Goal: Task Accomplishment & Management: Use online tool/utility

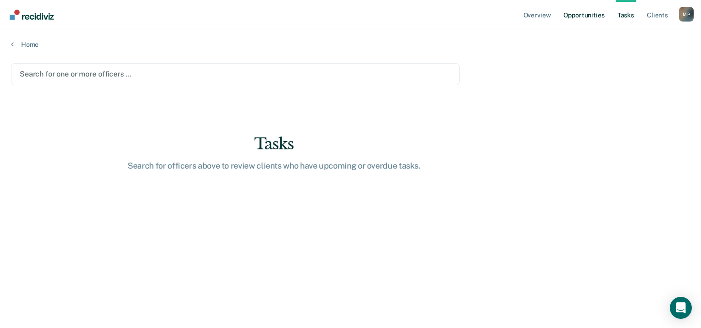
click at [581, 11] on link "Opportunities" at bounding box center [583, 14] width 44 height 29
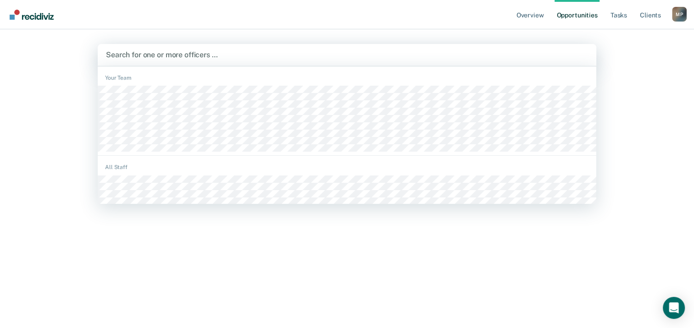
click at [410, 57] on div at bounding box center [347, 55] width 482 height 11
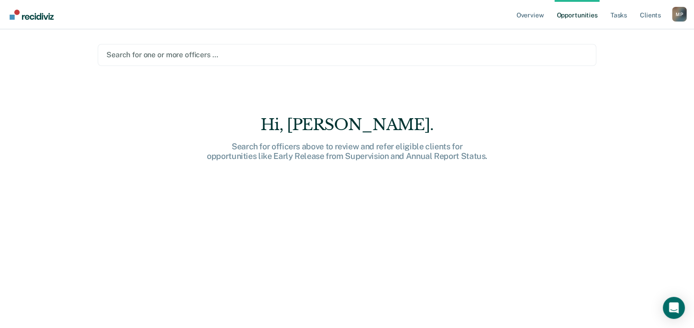
click at [410, 57] on div at bounding box center [346, 55] width 481 height 11
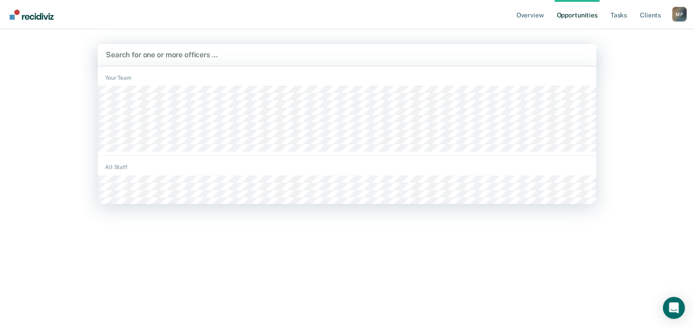
click at [410, 57] on div at bounding box center [347, 55] width 482 height 11
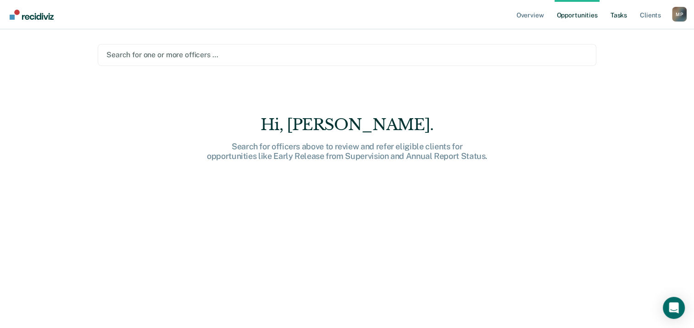
click at [615, 16] on link "Tasks" at bounding box center [618, 14] width 20 height 29
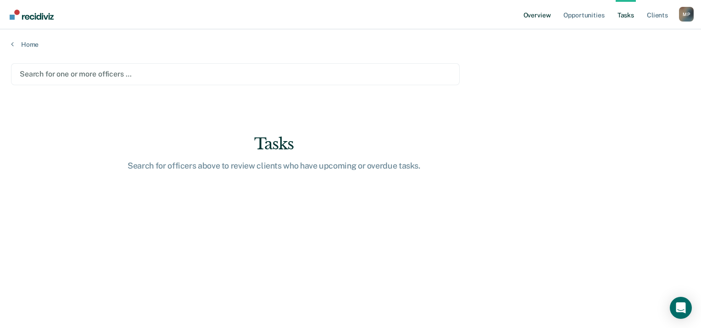
click at [537, 15] on link "Overview" at bounding box center [536, 14] width 31 height 29
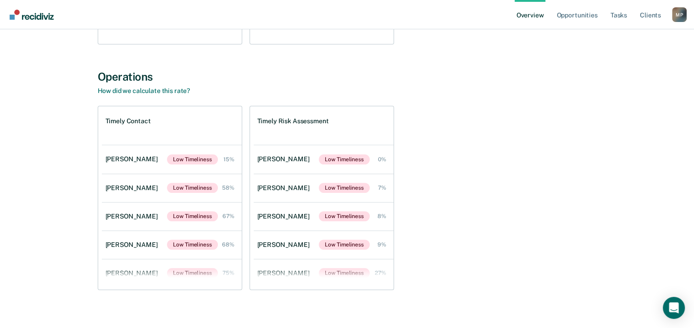
scroll to position [277, 0]
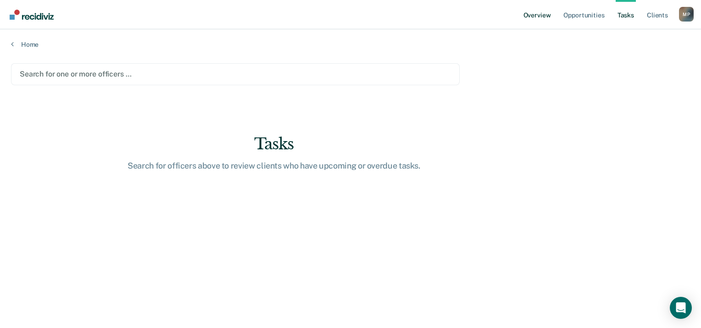
click at [533, 17] on link "Overview" at bounding box center [536, 14] width 31 height 29
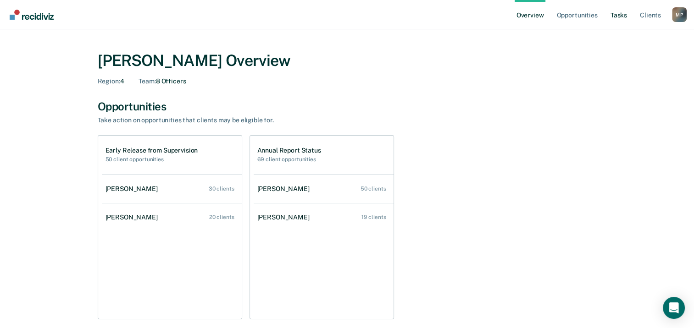
click at [620, 16] on link "Tasks" at bounding box center [618, 14] width 20 height 29
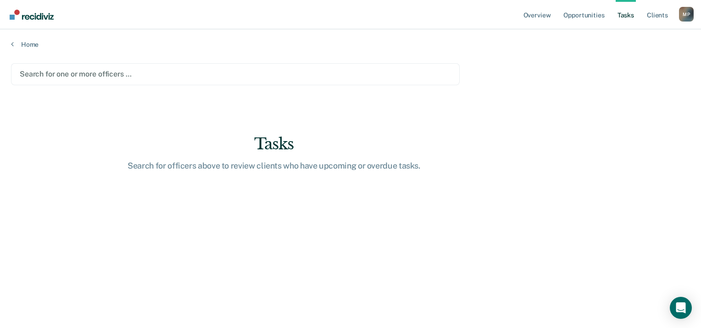
click at [301, 75] on div at bounding box center [235, 74] width 431 height 11
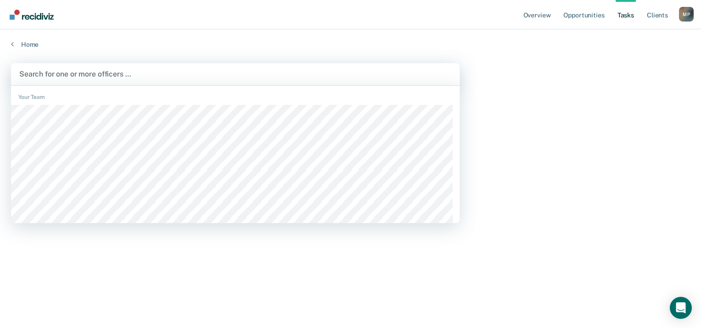
click at [77, 75] on div at bounding box center [235, 74] width 432 height 11
click at [81, 75] on div at bounding box center [235, 74] width 432 height 11
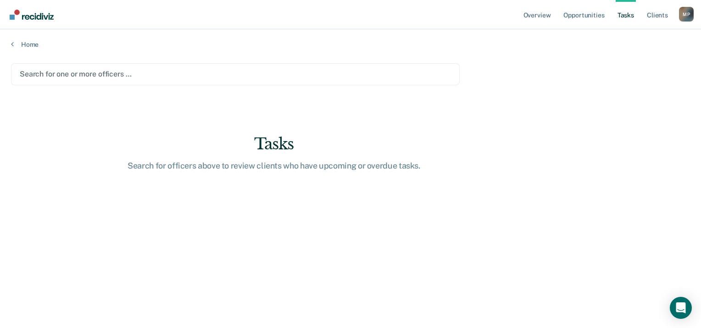
click at [258, 72] on div at bounding box center [235, 74] width 431 height 11
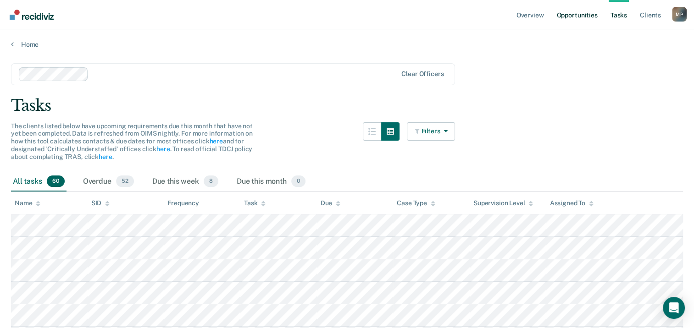
click at [585, 16] on link "Opportunities" at bounding box center [576, 14] width 44 height 29
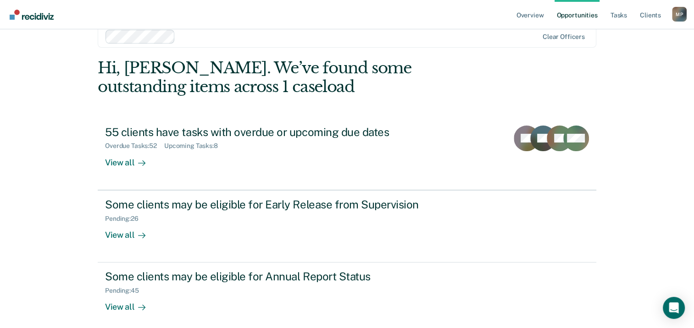
scroll to position [61, 0]
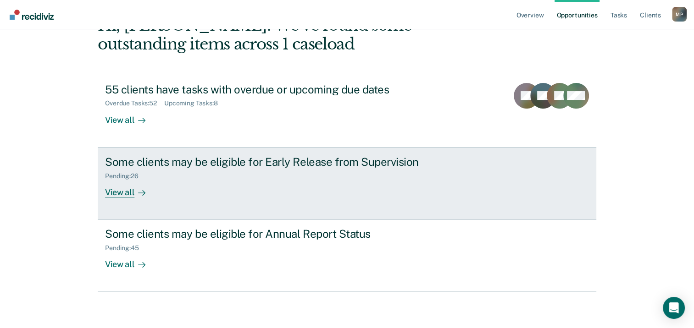
click at [119, 190] on div "View all" at bounding box center [130, 189] width 51 height 18
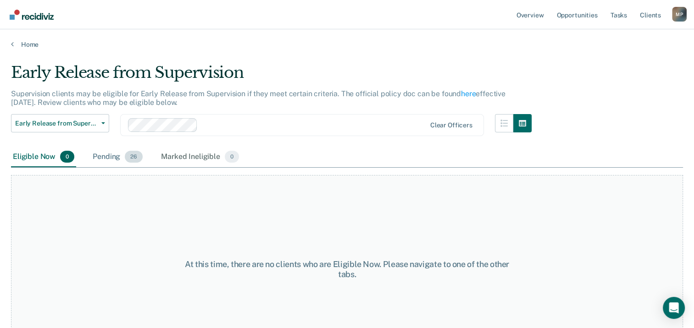
click at [110, 157] on div "Pending 26" at bounding box center [118, 157] width 54 height 20
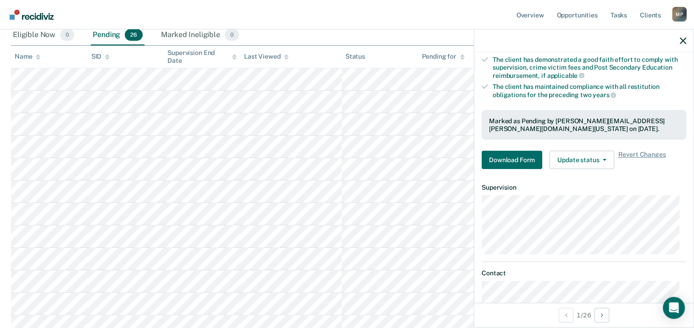
scroll to position [183, 0]
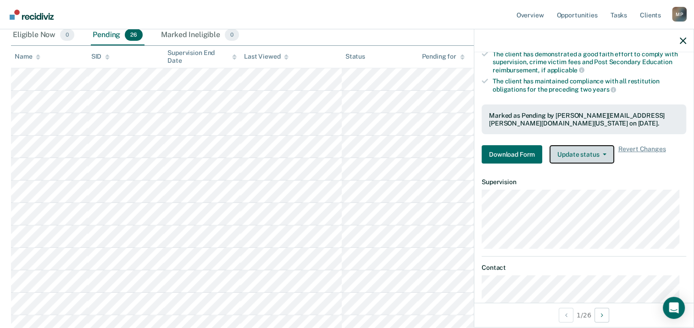
click at [584, 154] on button "Update status" at bounding box center [581, 154] width 65 height 18
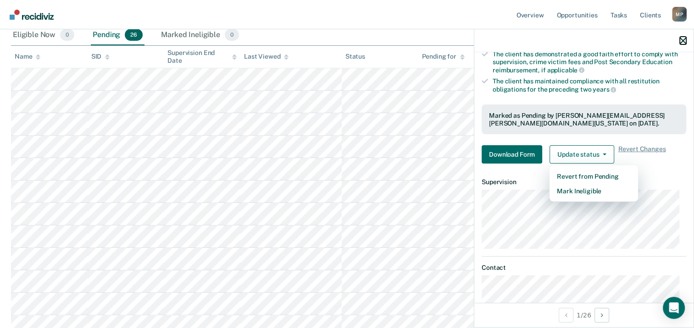
click at [682, 39] on icon "button" at bounding box center [682, 41] width 6 height 6
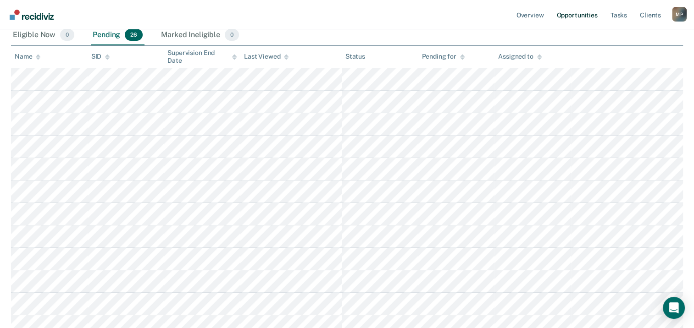
click at [573, 17] on link "Opportunities" at bounding box center [576, 14] width 44 height 29
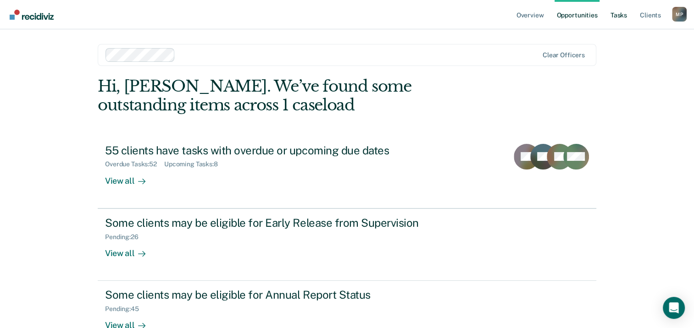
click at [620, 13] on link "Tasks" at bounding box center [618, 14] width 20 height 29
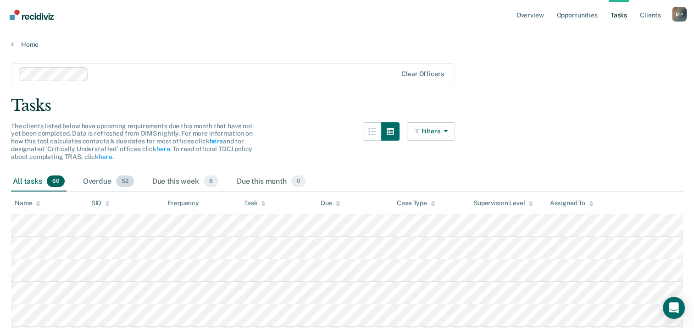
click at [99, 181] on div "Overdue 52" at bounding box center [108, 182] width 55 height 20
click at [172, 183] on div "Due this week 8" at bounding box center [185, 182] width 70 height 20
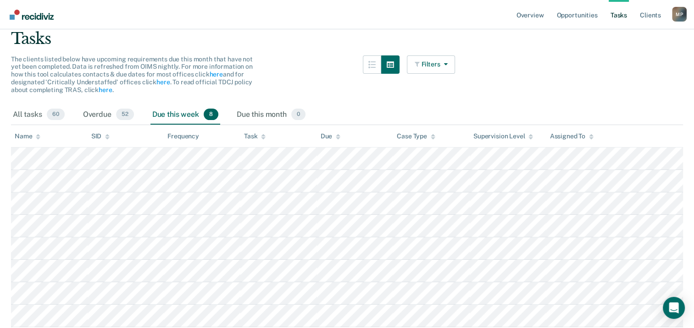
scroll to position [108, 0]
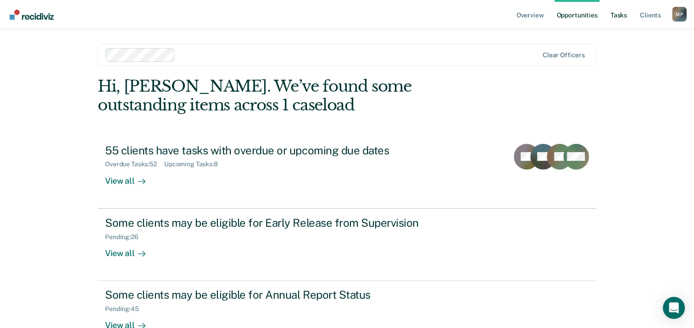
click at [614, 15] on link "Tasks" at bounding box center [618, 14] width 20 height 29
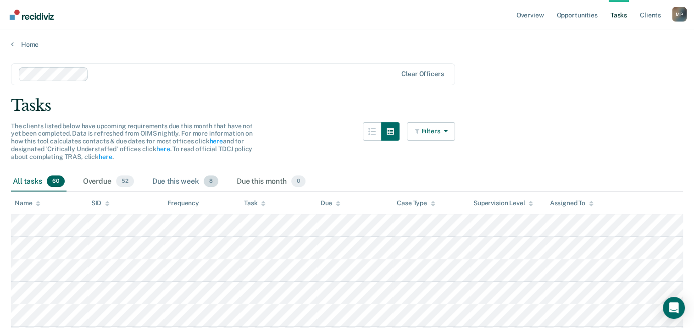
click at [172, 183] on div "Due this week 8" at bounding box center [185, 182] width 70 height 20
